Goal: Task Accomplishment & Management: Manage account settings

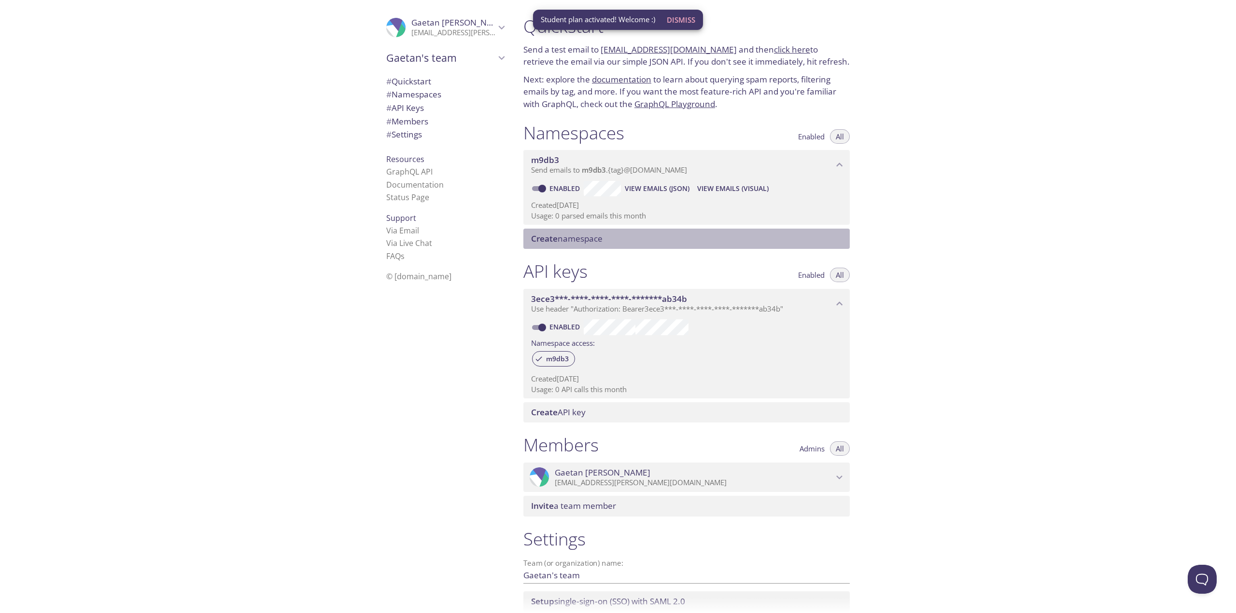
click at [584, 242] on span "Create namespace" at bounding box center [566, 238] width 71 height 11
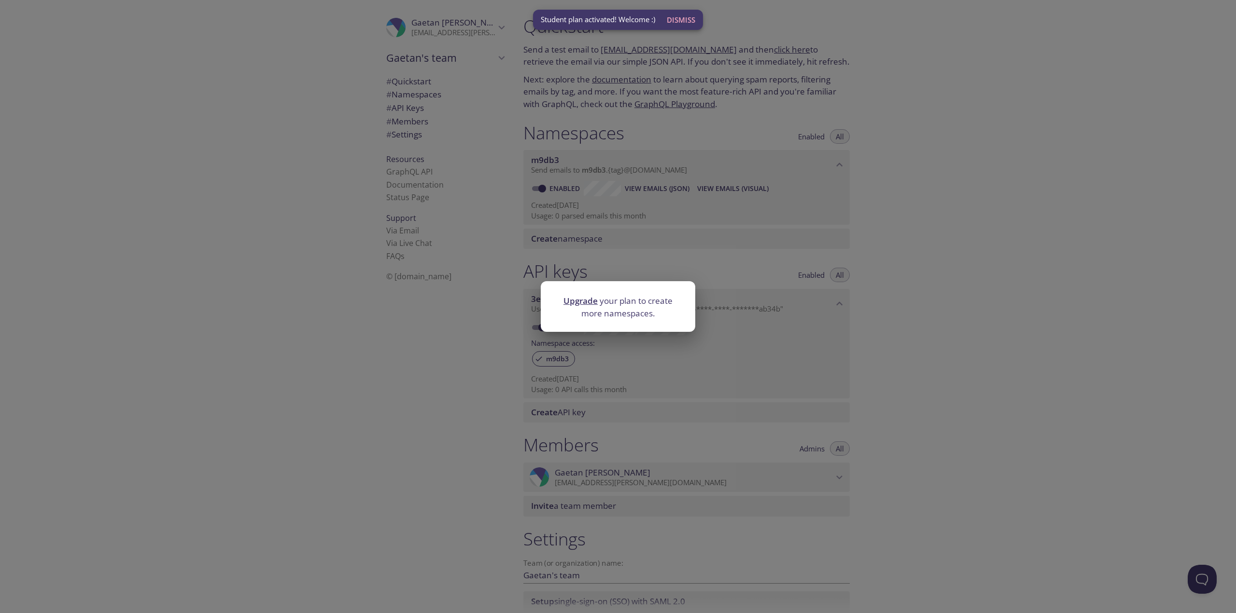
click at [591, 233] on div "Upgrade your plan to create more namespaces." at bounding box center [618, 306] width 1236 height 613
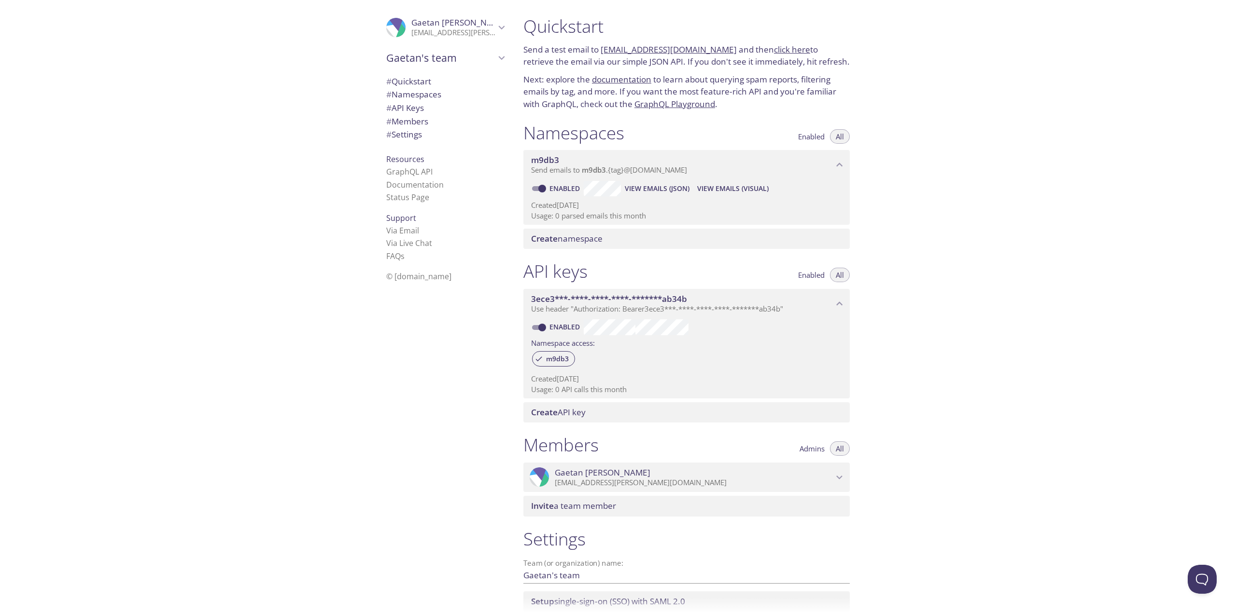
click at [438, 31] on p "gaetan.levasseur@etudiant.univ-reims.fr" at bounding box center [453, 33] width 84 height 10
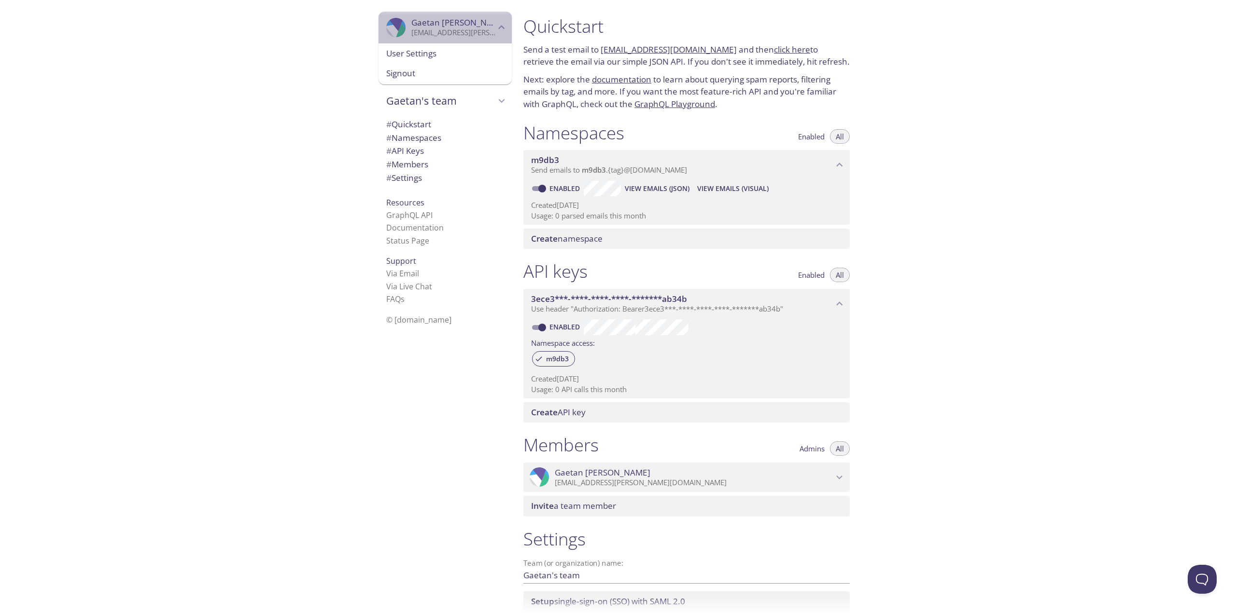
click at [442, 25] on span "Gaetan Levasseur" at bounding box center [459, 22] width 96 height 11
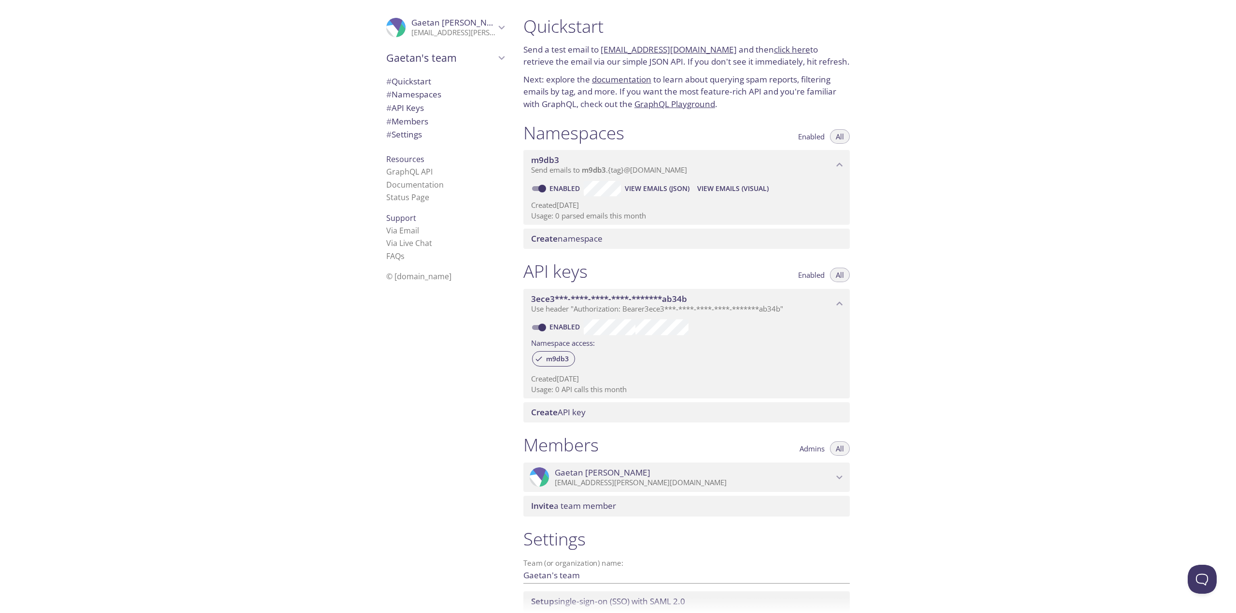
click at [444, 55] on span "Gaetan's team" at bounding box center [440, 58] width 109 height 14
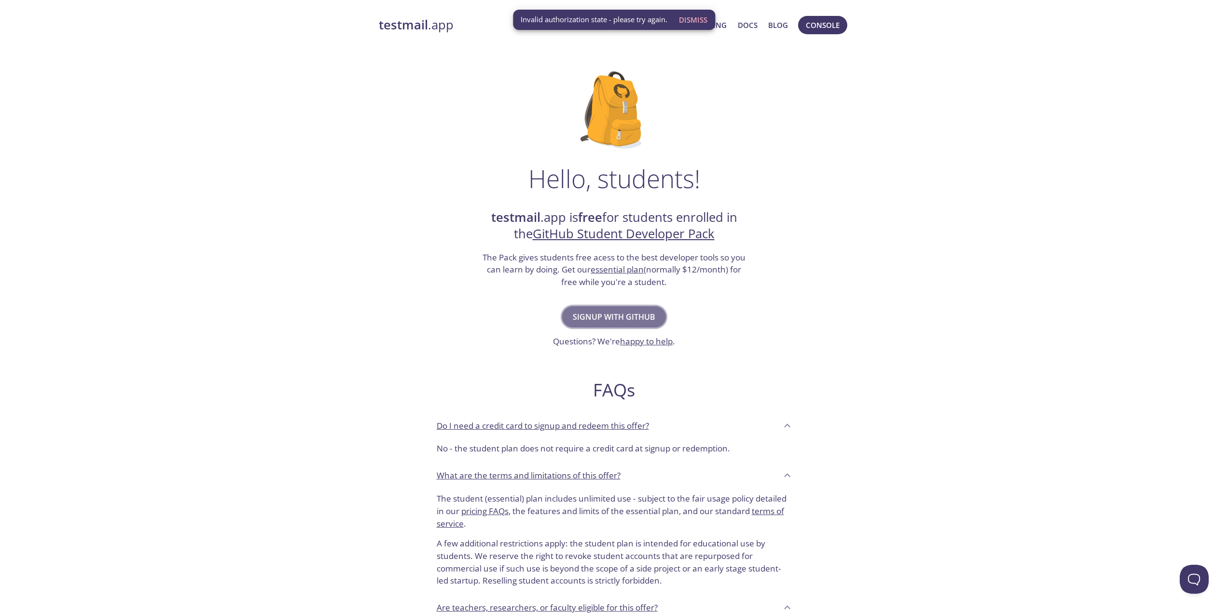
click at [609, 316] on span "Signup with GitHub" at bounding box center [614, 317] width 83 height 14
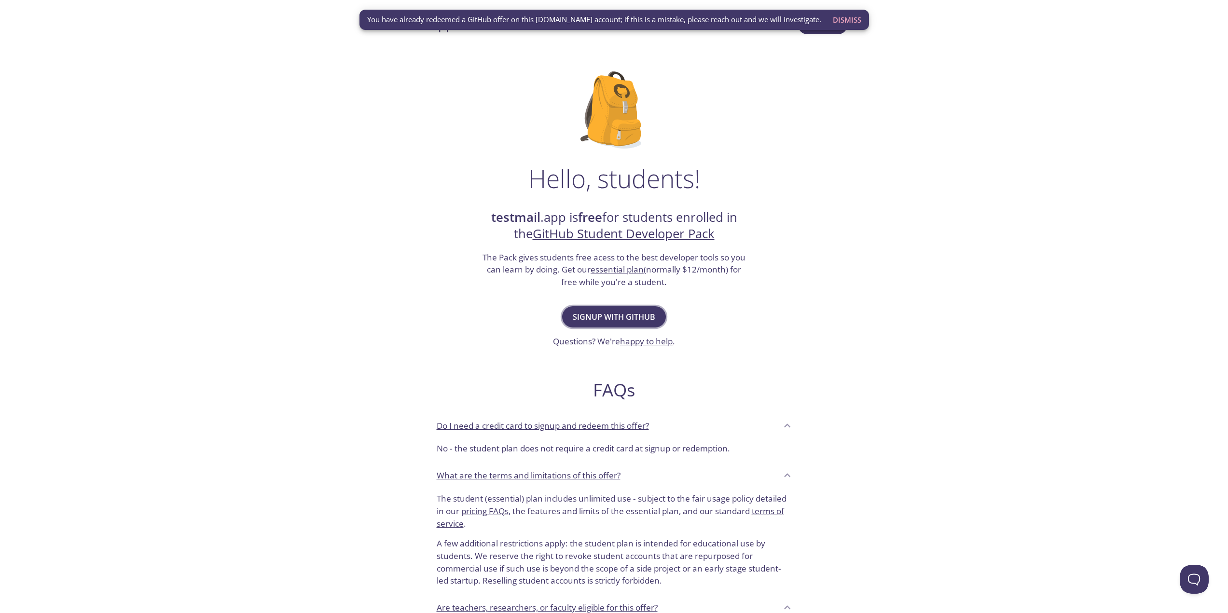
click at [617, 319] on span "Signup with GitHub" at bounding box center [614, 317] width 83 height 14
click at [848, 17] on span "Dismiss" at bounding box center [847, 20] width 28 height 13
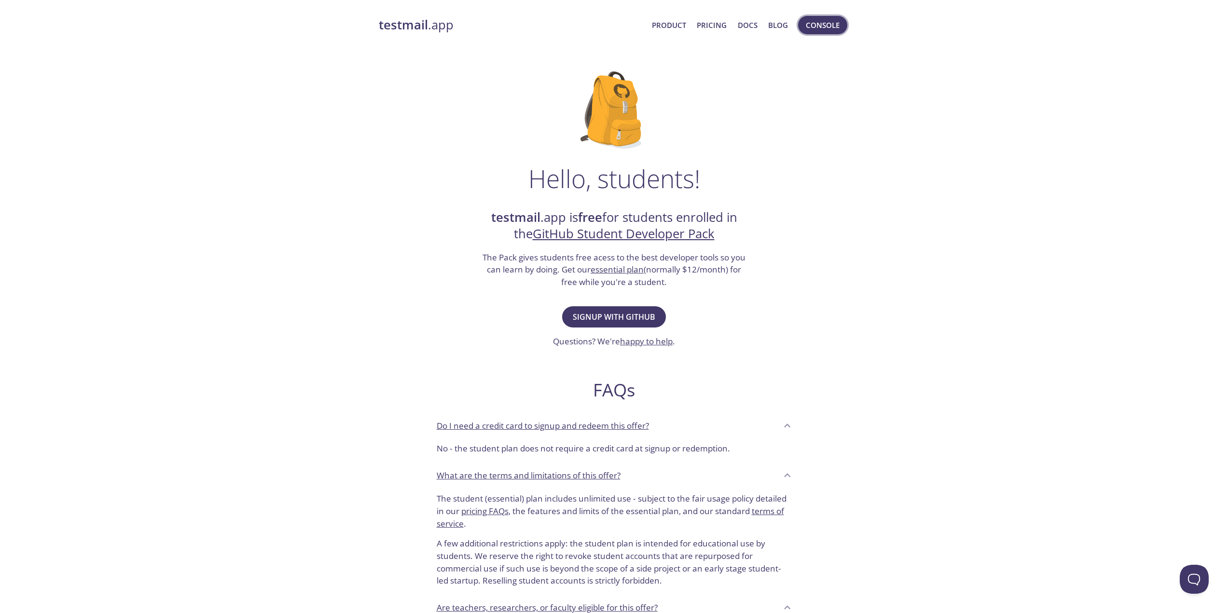
click at [828, 29] on span "Console" at bounding box center [823, 25] width 34 height 13
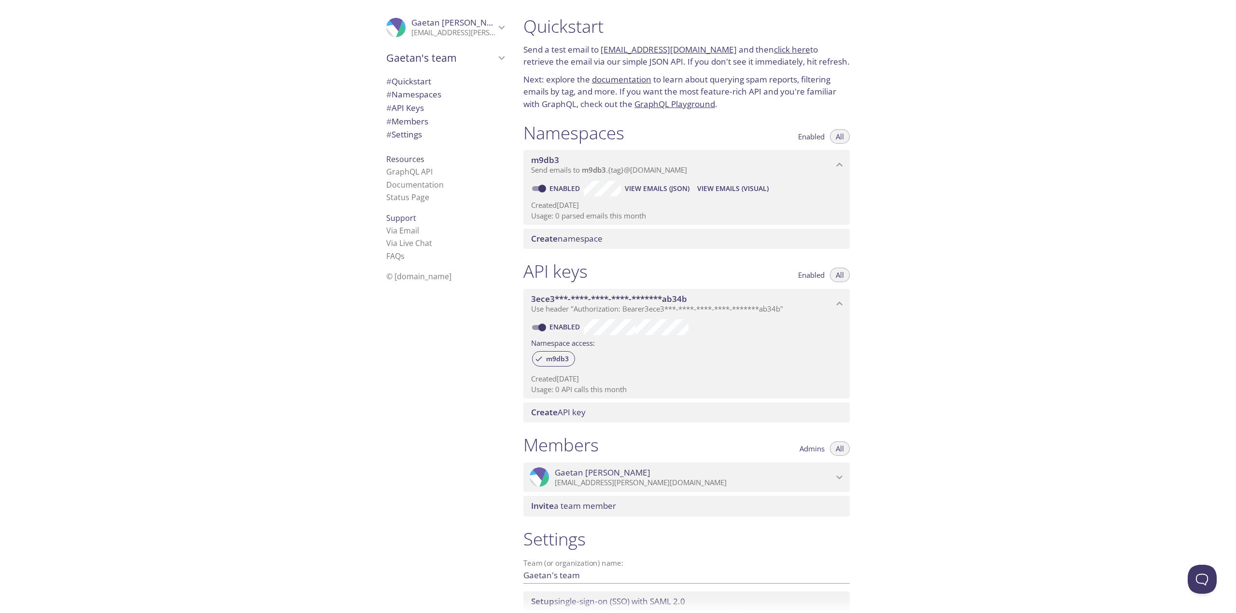
click at [670, 191] on span "View Emails (JSON)" at bounding box center [657, 189] width 65 height 12
click at [398, 96] on span "# Namespaces" at bounding box center [413, 94] width 55 height 11
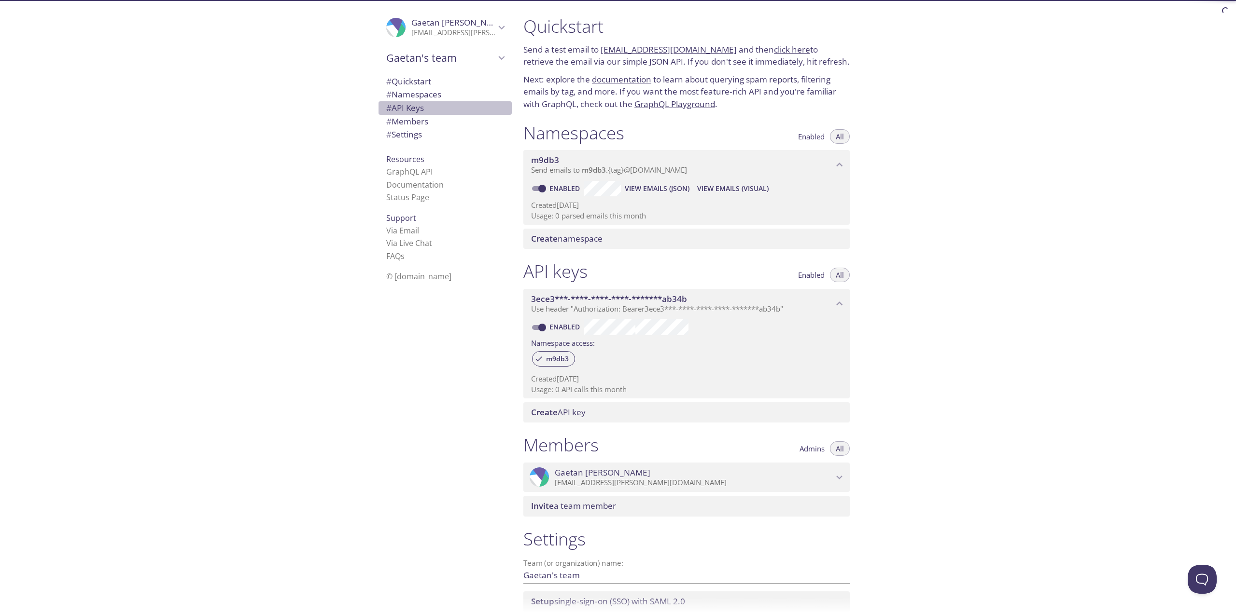
click at [406, 106] on span "# API Keys" at bounding box center [405, 107] width 38 height 11
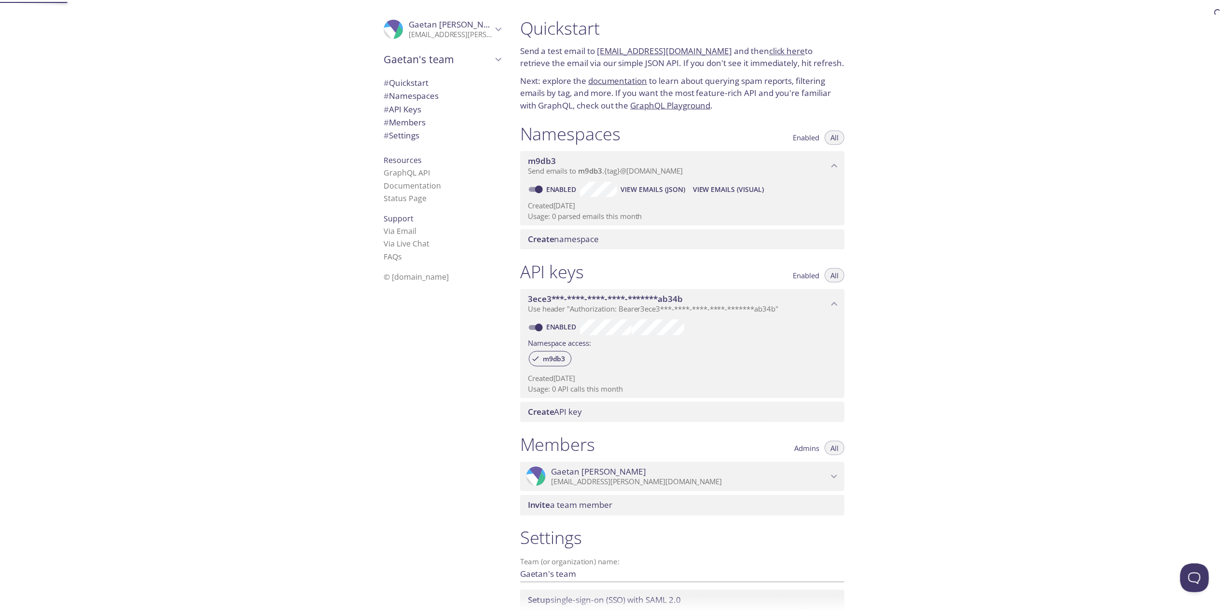
scroll to position [73, 0]
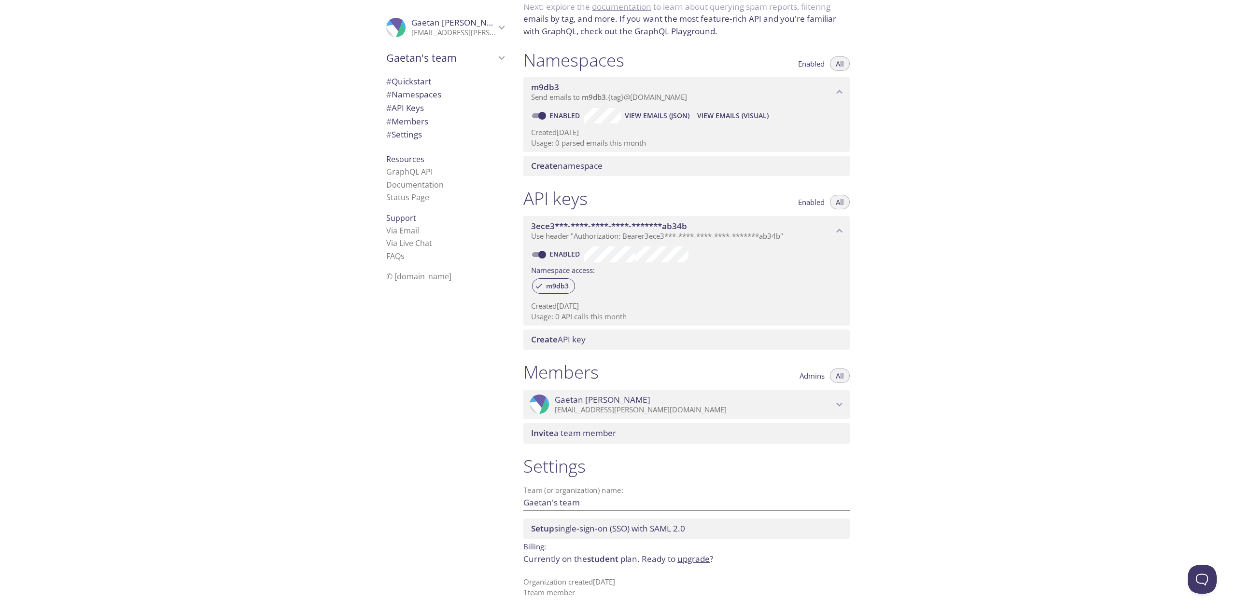
click at [575, 344] on span "Create API key" at bounding box center [558, 339] width 55 height 11
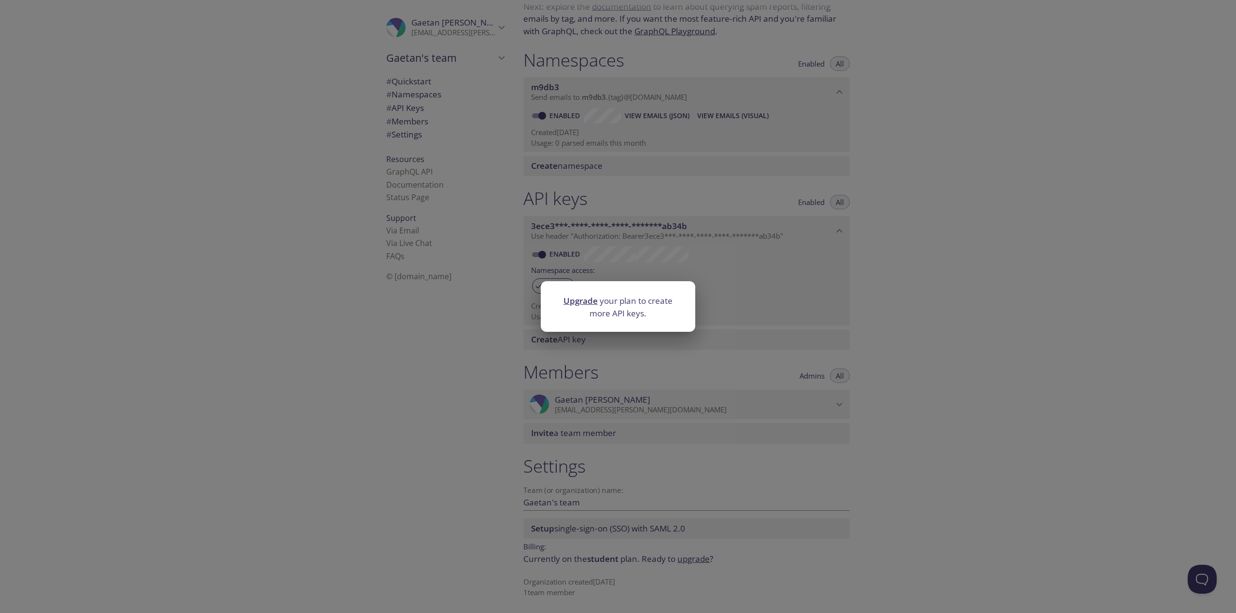
click at [581, 350] on div "Upgrade your plan to create more API keys." at bounding box center [618, 306] width 1236 height 613
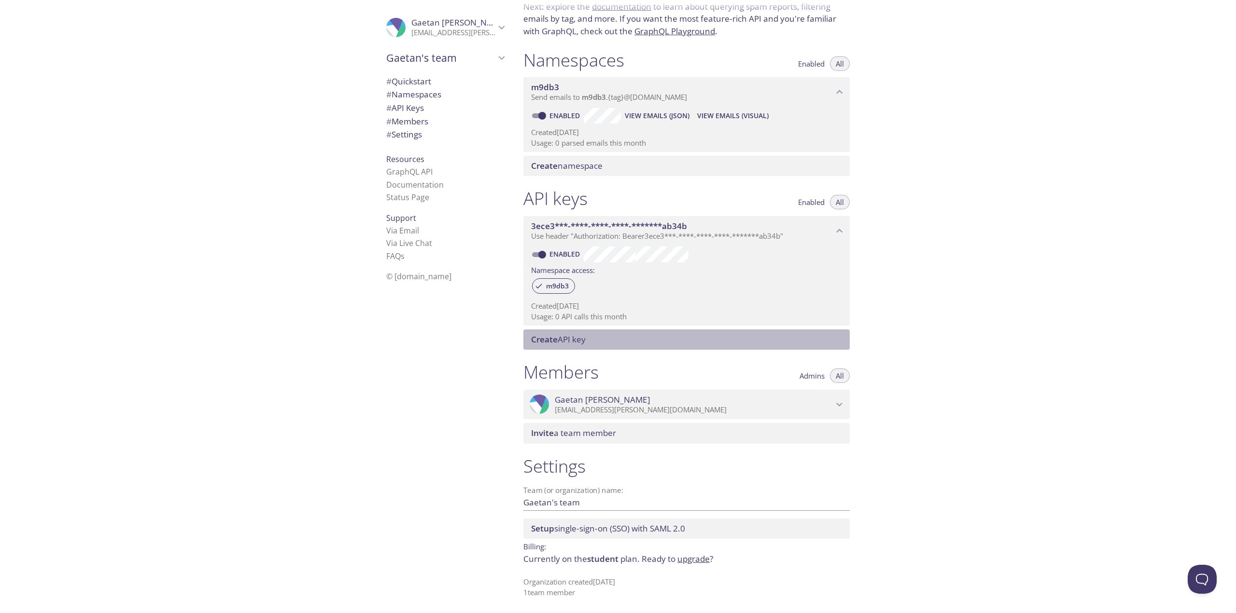
click at [584, 337] on span "Create API key" at bounding box center [558, 339] width 55 height 11
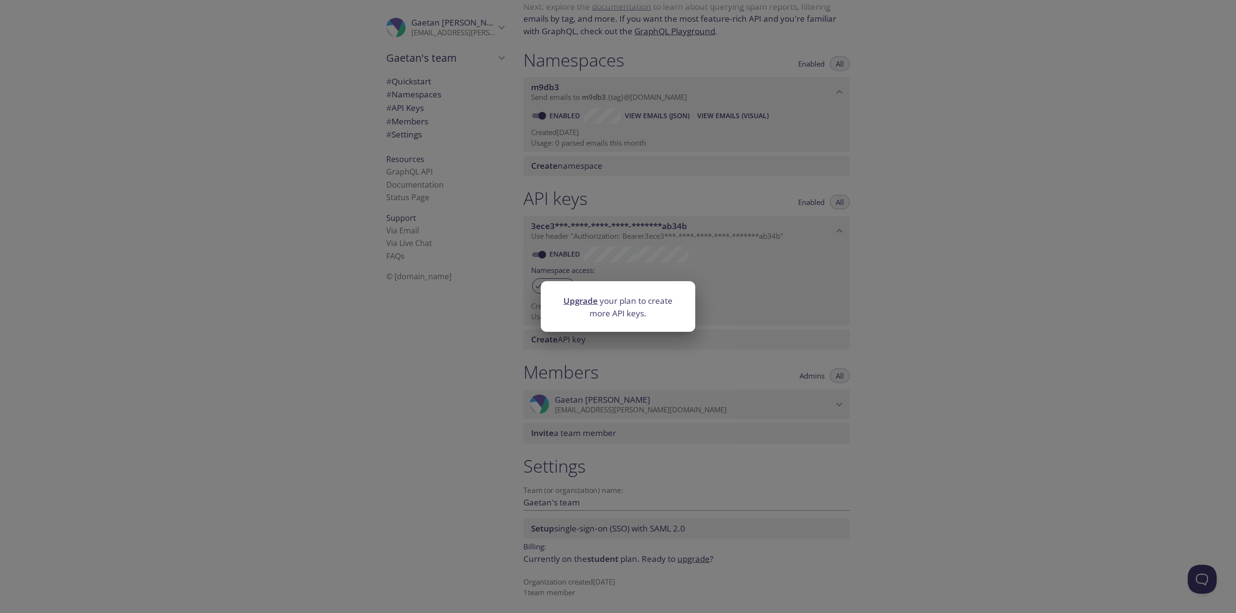
click at [580, 296] on link "Upgrade" at bounding box center [580, 300] width 34 height 11
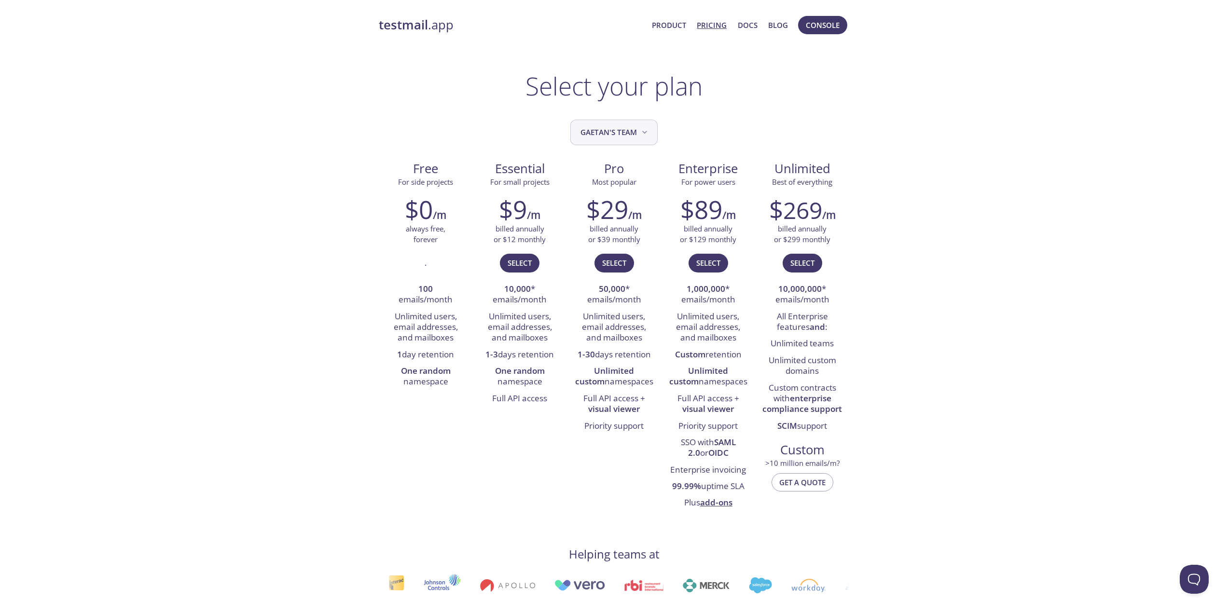
click at [625, 126] on span "Gaetan's team" at bounding box center [615, 132] width 69 height 13
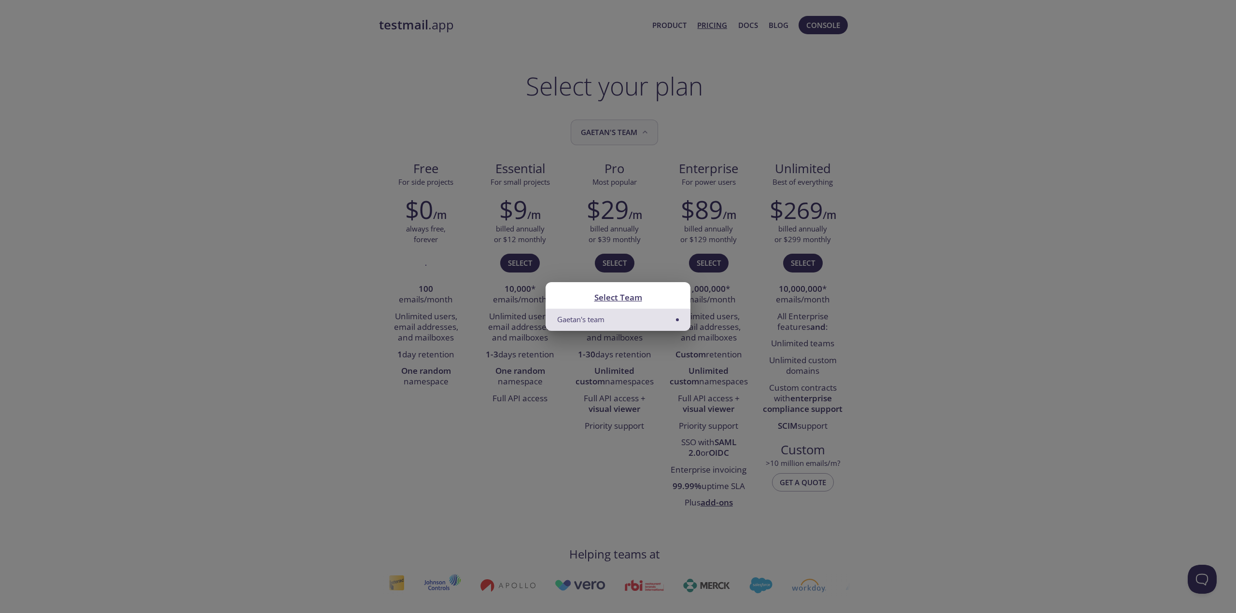
click at [625, 126] on div "Select Team Gaetan's team" at bounding box center [618, 306] width 1236 height 613
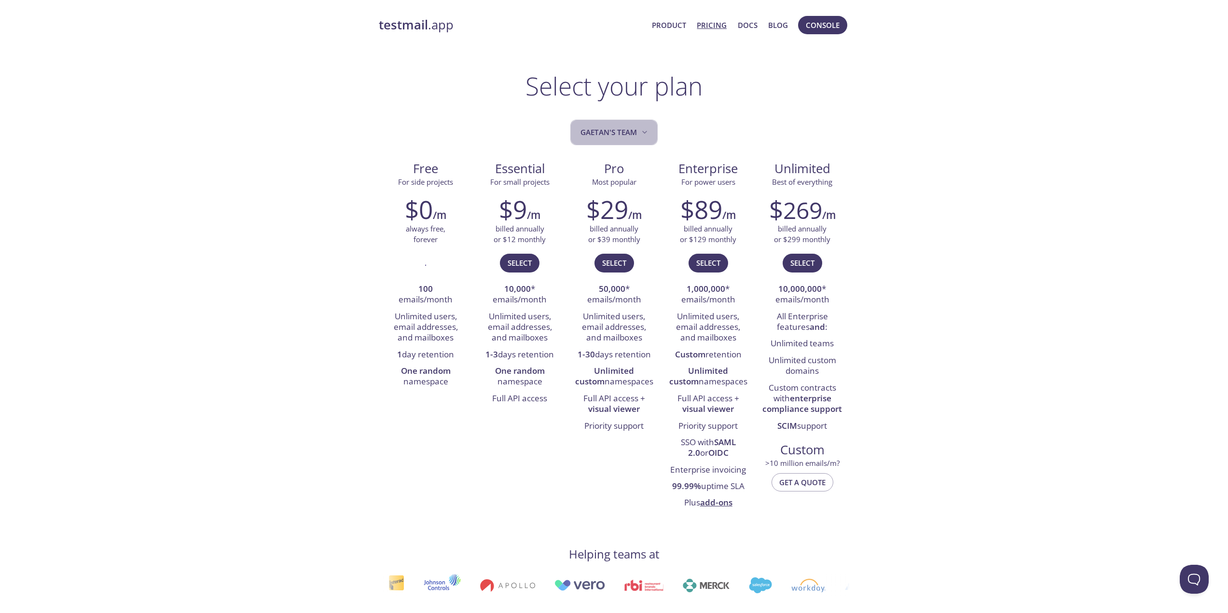
click at [625, 126] on span "Gaetan's team" at bounding box center [615, 132] width 69 height 13
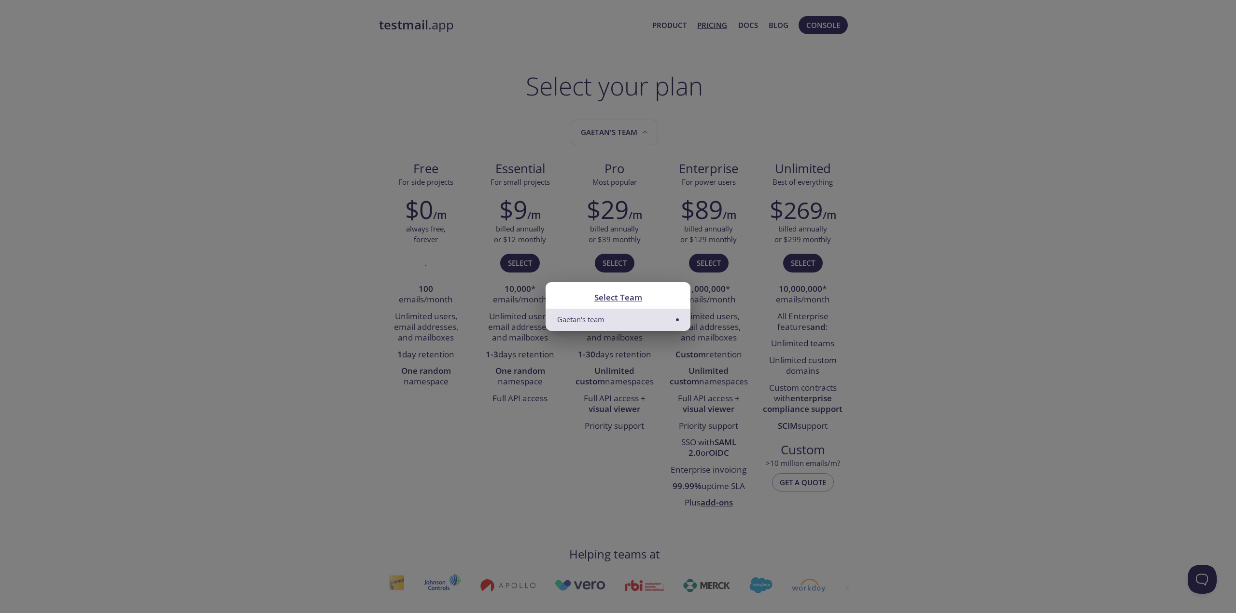
click at [676, 318] on li "Gaetan's team" at bounding box center [617, 320] width 145 height 22
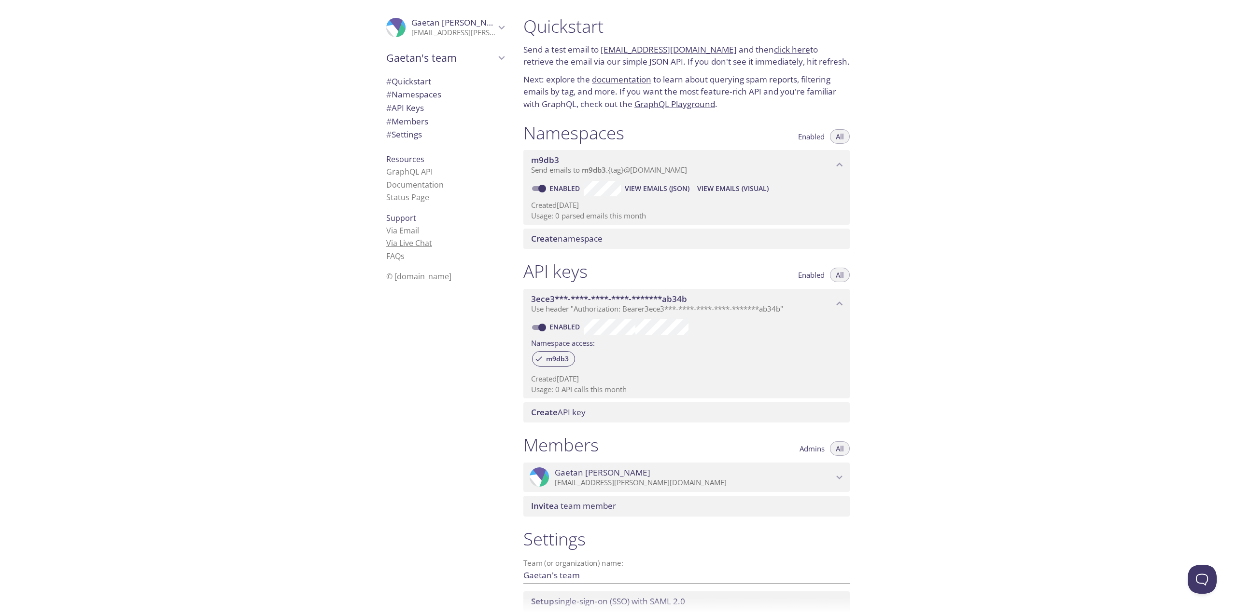
click at [406, 248] on link "Via Live Chat" at bounding box center [409, 243] width 46 height 11
